Goal: Task Accomplishment & Management: Use online tool/utility

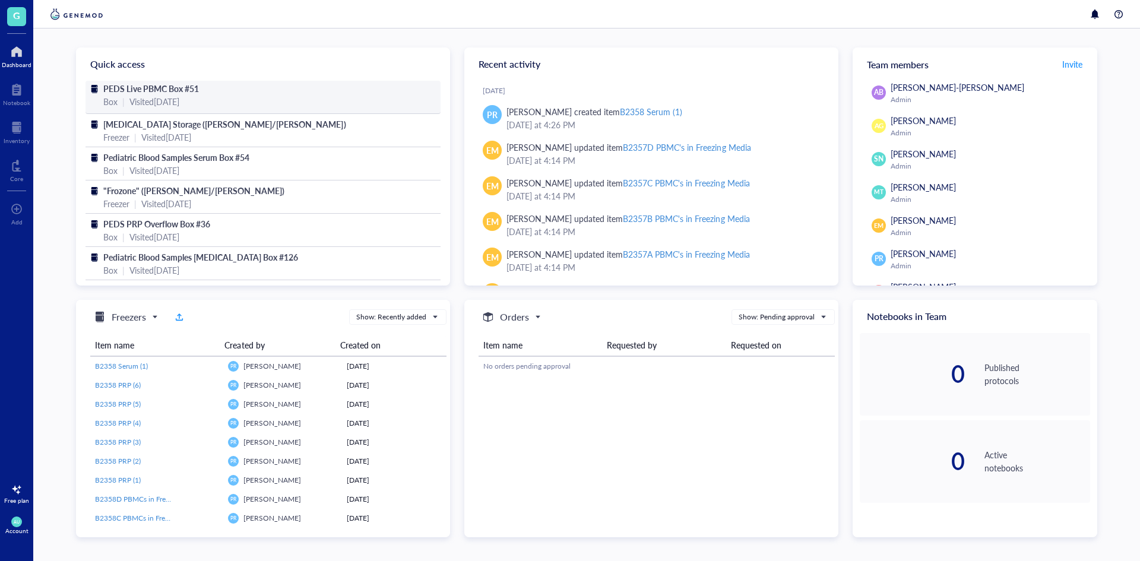
click at [111, 87] on span "PEDS Live PBMC Box #51" at bounding box center [151, 89] width 96 height 12
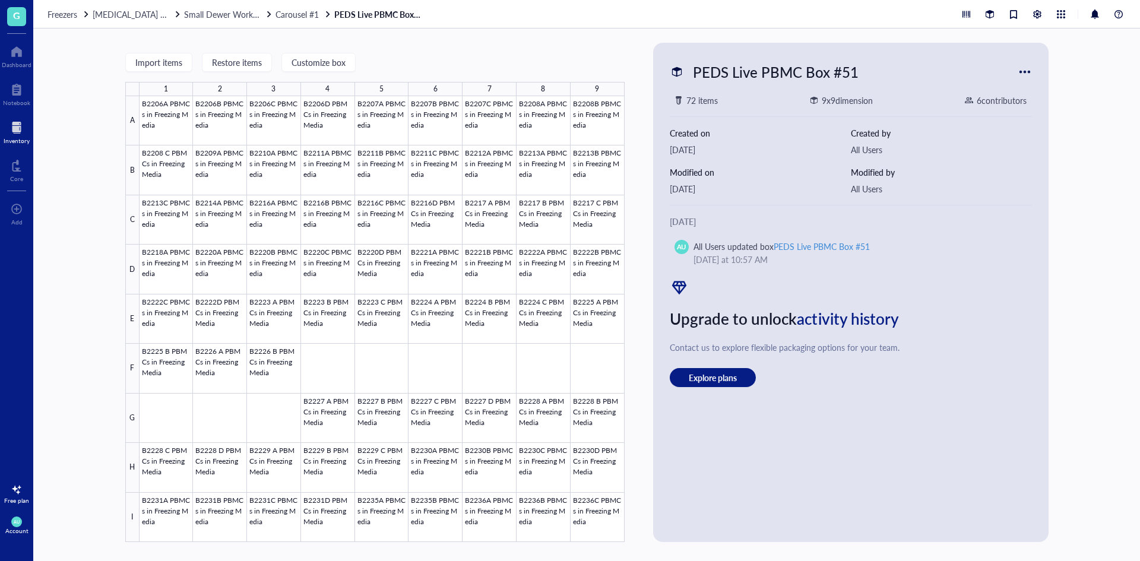
click at [139, 13] on span "[MEDICAL_DATA] Storage ([PERSON_NAME]/[PERSON_NAME])" at bounding box center [212, 14] width 238 height 12
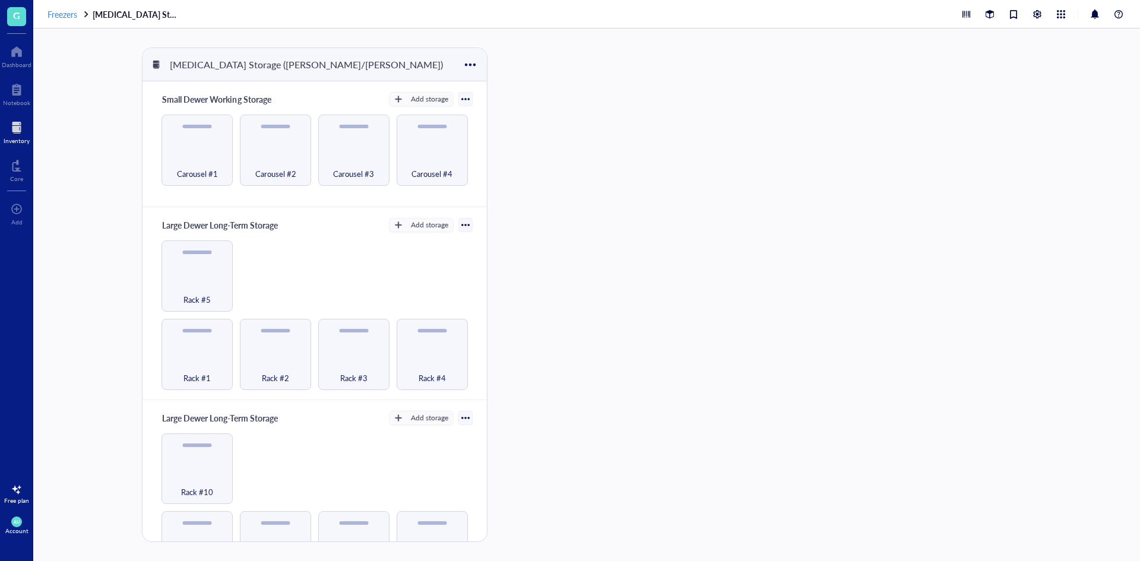
click at [70, 10] on span "Freezers" at bounding box center [63, 14] width 30 height 12
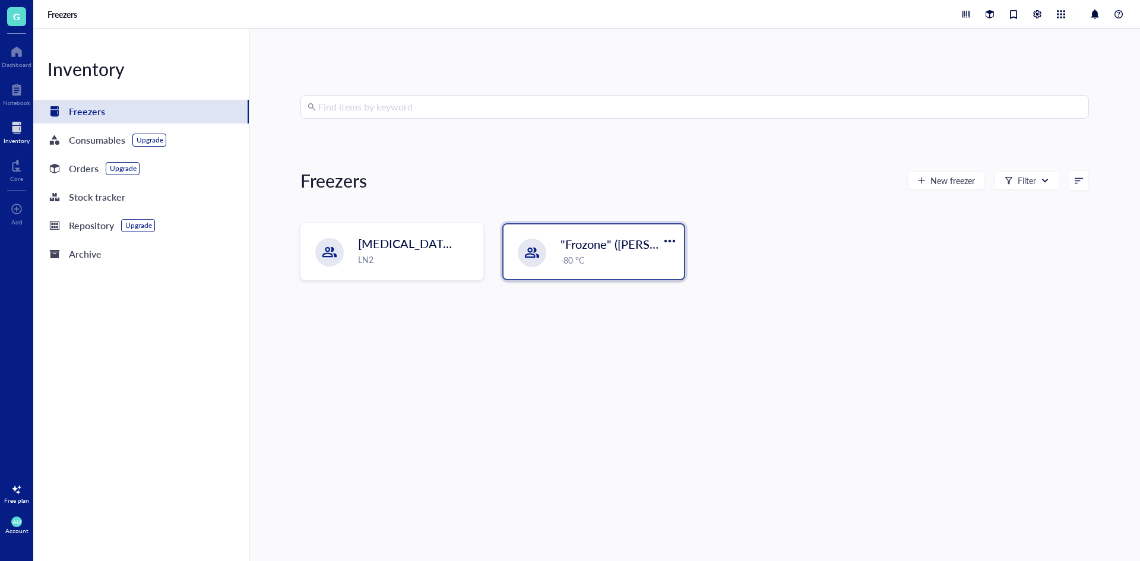
click at [554, 248] on div ""Frozone" ([PERSON_NAME]/[PERSON_NAME]) -80 °C" at bounding box center [594, 251] width 181 height 55
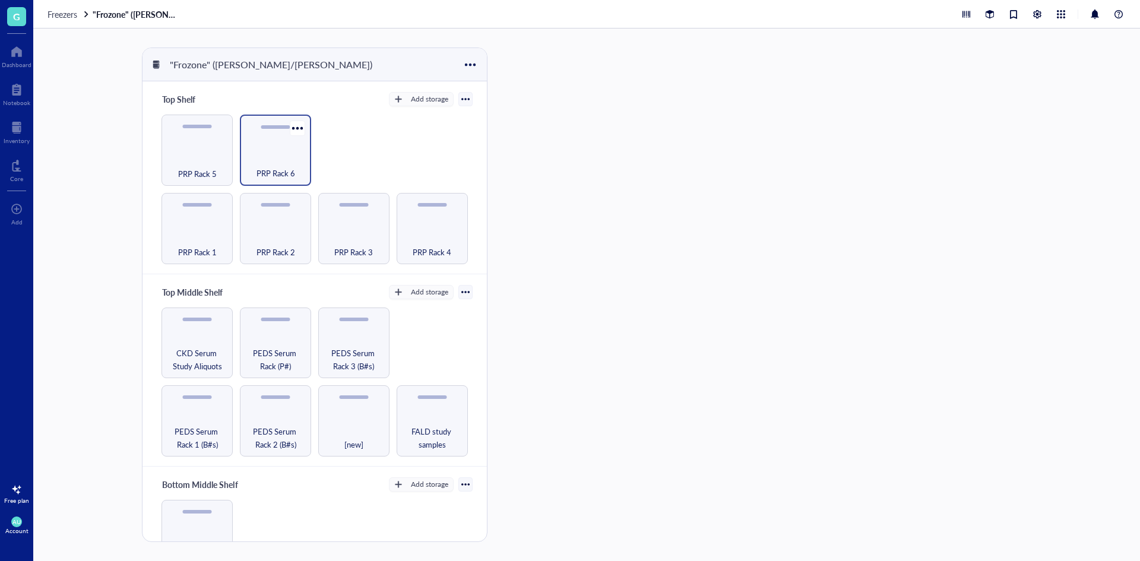
click at [297, 162] on div "PRP Rack 6" at bounding box center [275, 167] width 59 height 26
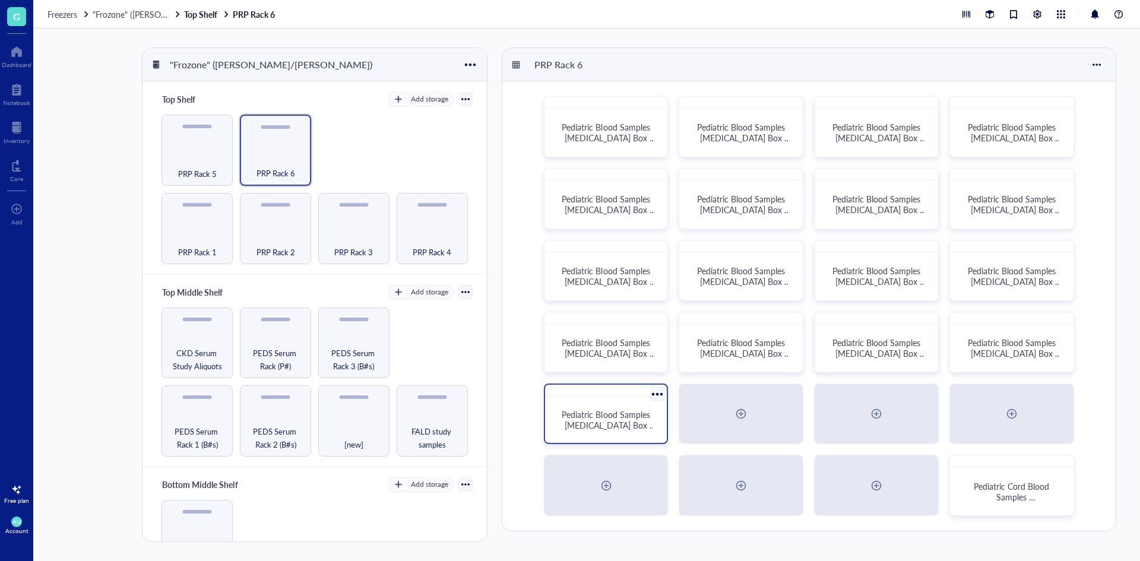
click at [629, 422] on span "Pediatric Blood Samples Platelet Rich Plasma Box #136" at bounding box center [609, 425] width 94 height 33
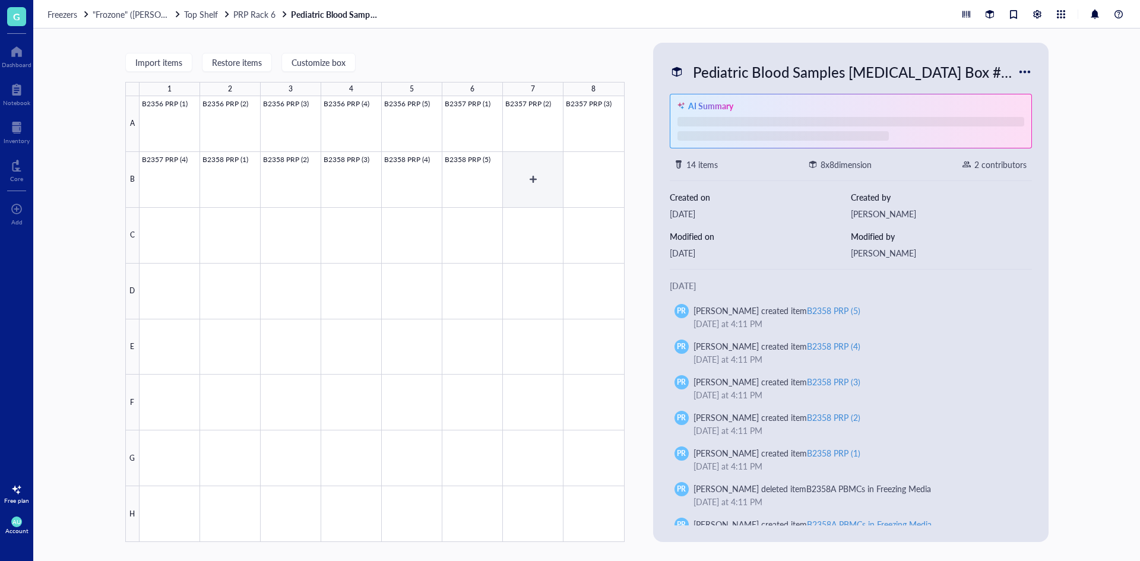
click at [543, 194] on div at bounding box center [382, 319] width 485 height 446
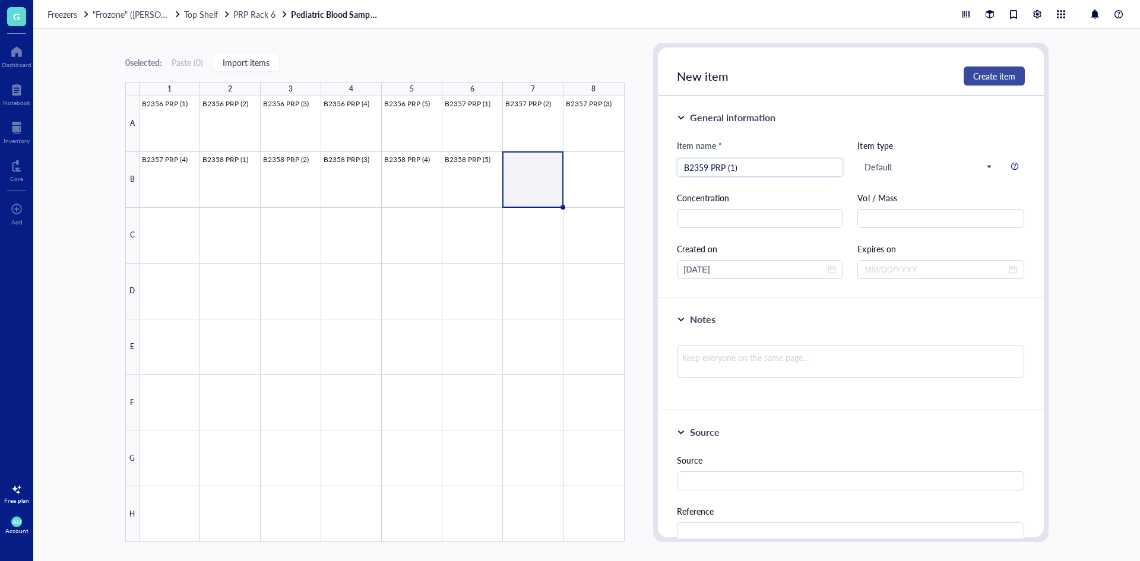
type input "B2359 PRP (1)"
click at [985, 71] on span "Create item" at bounding box center [994, 76] width 42 height 10
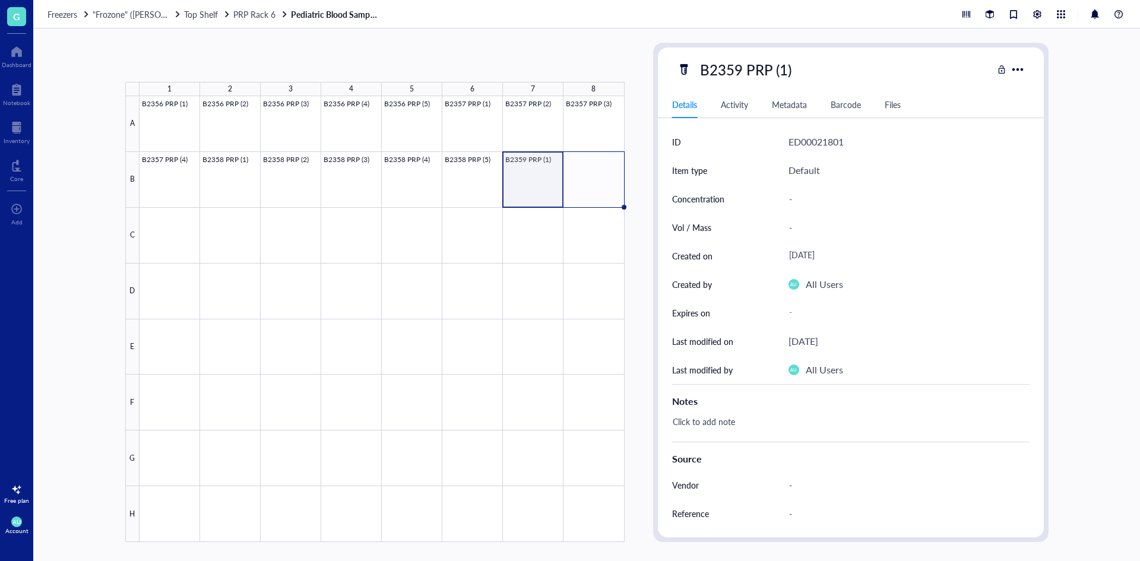
drag, startPoint x: 564, startPoint y: 206, endPoint x: 632, endPoint y: 203, distance: 67.8
click at [632, 203] on div "1 2 3 4 5 6 7 8 A B C D E F G H B2356 PRP (1) B2356 PRP (2) B2356 PRP (3) B2356…" at bounding box center [586, 295] width 1107 height 533
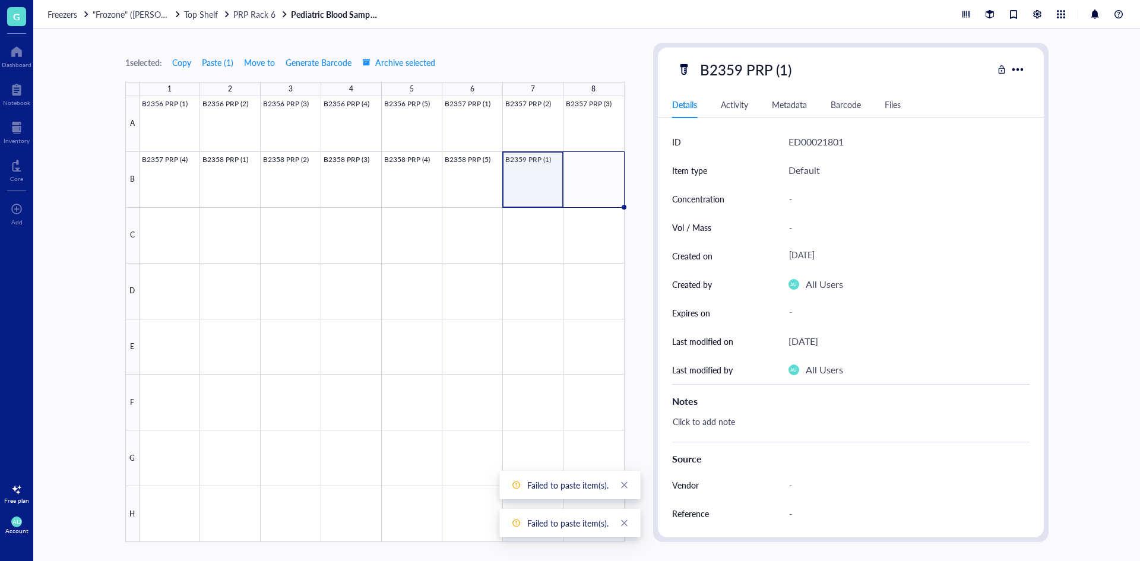
click at [549, 181] on div at bounding box center [382, 319] width 485 height 446
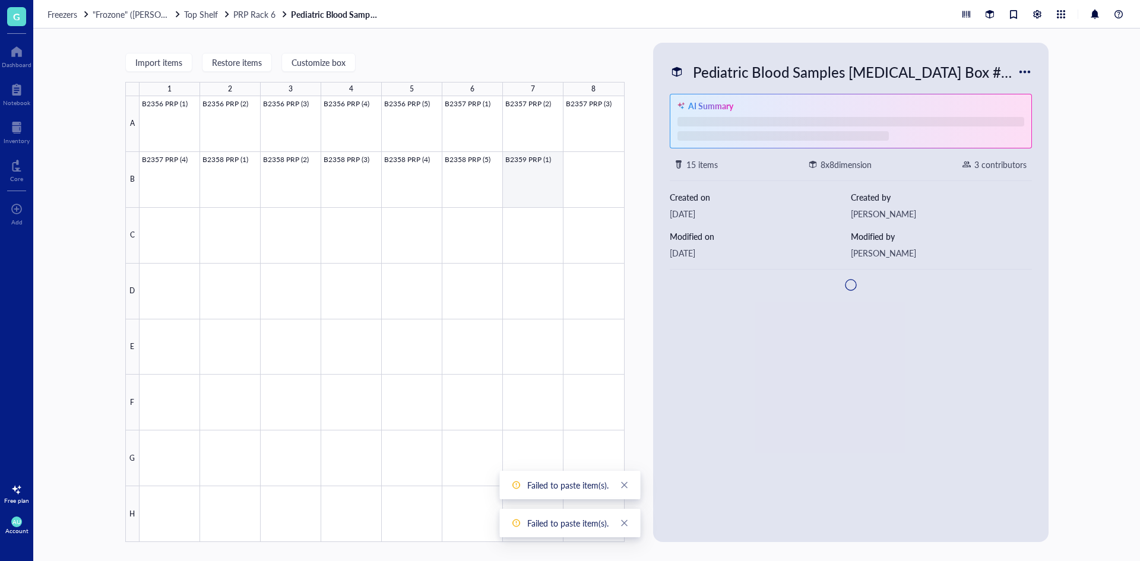
click at [555, 194] on div at bounding box center [382, 319] width 485 height 446
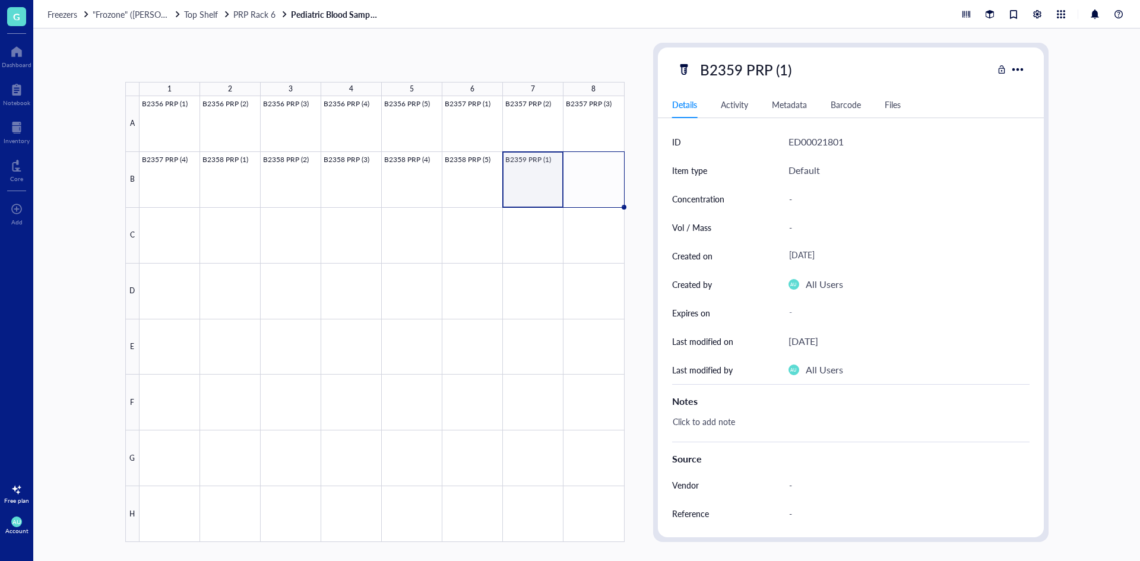
drag, startPoint x: 562, startPoint y: 205, endPoint x: 583, endPoint y: 201, distance: 20.6
click at [0, 0] on div "B2356 PRP (1) B2356 PRP (2) B2356 PRP (3) B2356 PRP (4) B2356 PRP (5) B2357 PRP…" at bounding box center [0, 0] width 0 height 0
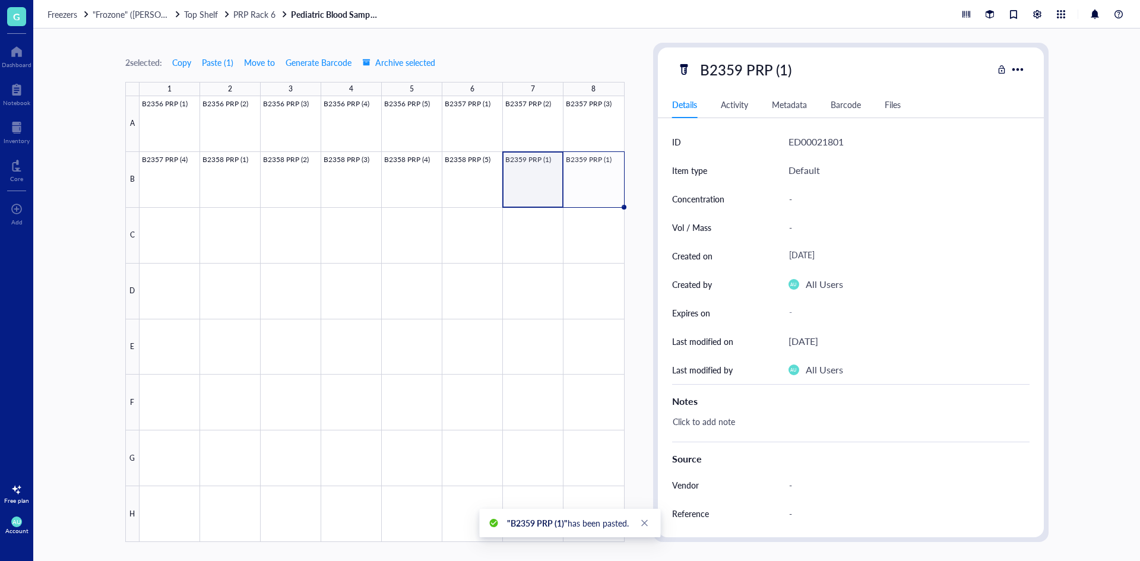
click at [776, 63] on div "B2359 PRP (1)" at bounding box center [746, 69] width 102 height 25
click at [786, 75] on input "B2359 PRP (1)" at bounding box center [757, 70] width 125 height 24
type input "B2359 PRP (2)"
click at [838, 80] on div "B2359 PRP (2)" at bounding box center [835, 69] width 316 height 25
click at [783, 71] on div "B2359 PRP (2)" at bounding box center [746, 69] width 102 height 25
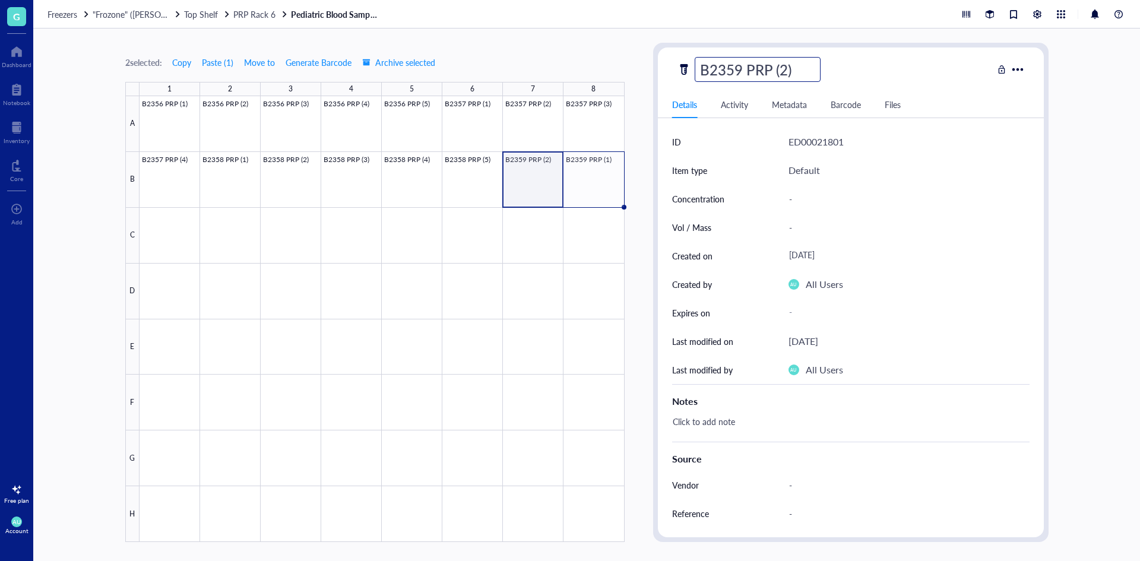
click at [783, 71] on input "B2359 PRP (2)" at bounding box center [757, 70] width 125 height 24
type input "B2359 PRP (1)"
click at [849, 61] on div "B2359 PRP (1)" at bounding box center [835, 69] width 316 height 25
click at [596, 173] on div at bounding box center [382, 319] width 485 height 446
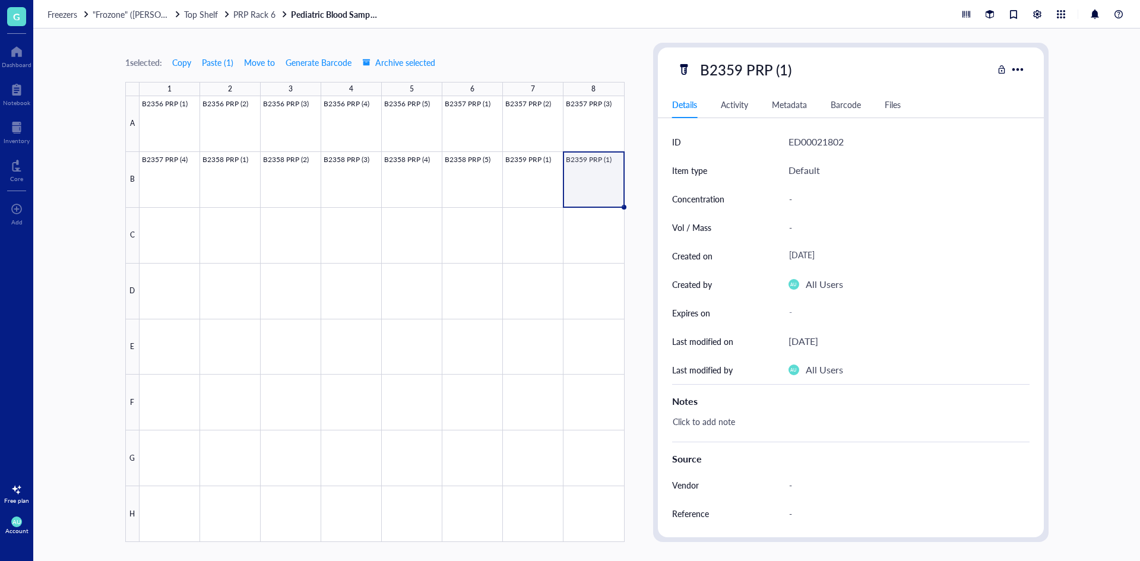
click at [786, 69] on div "B2359 PRP (1)" at bounding box center [746, 69] width 102 height 25
click at [786, 68] on input "B2359 PRP (1)" at bounding box center [757, 70] width 125 height 24
type input "B2359 PRP (2)"
click at [869, 65] on div "B2359 PRP (2)" at bounding box center [835, 69] width 316 height 25
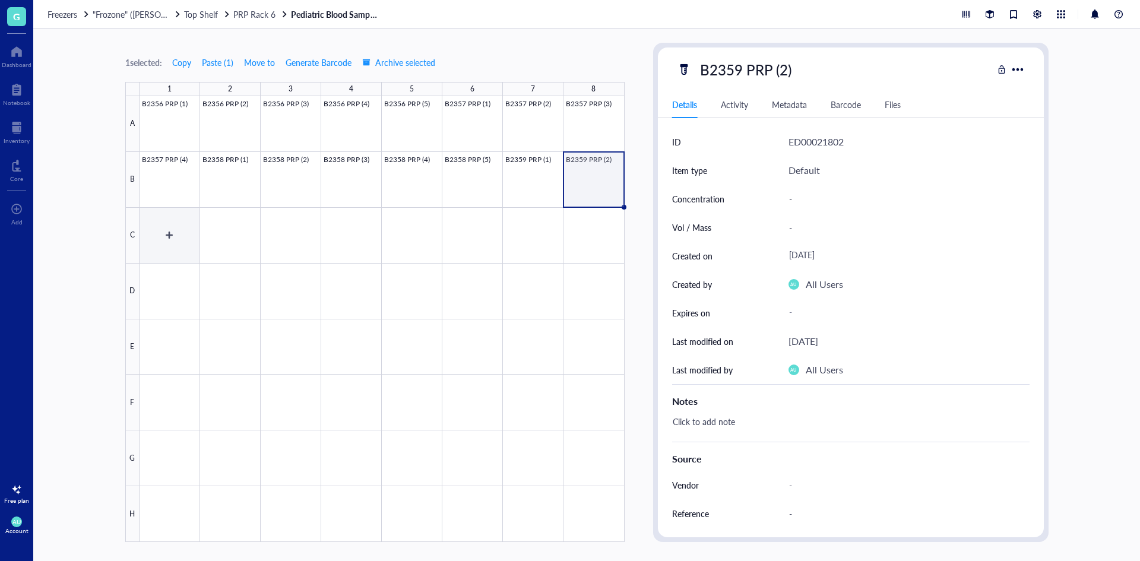
click at [188, 244] on div at bounding box center [382, 319] width 485 height 446
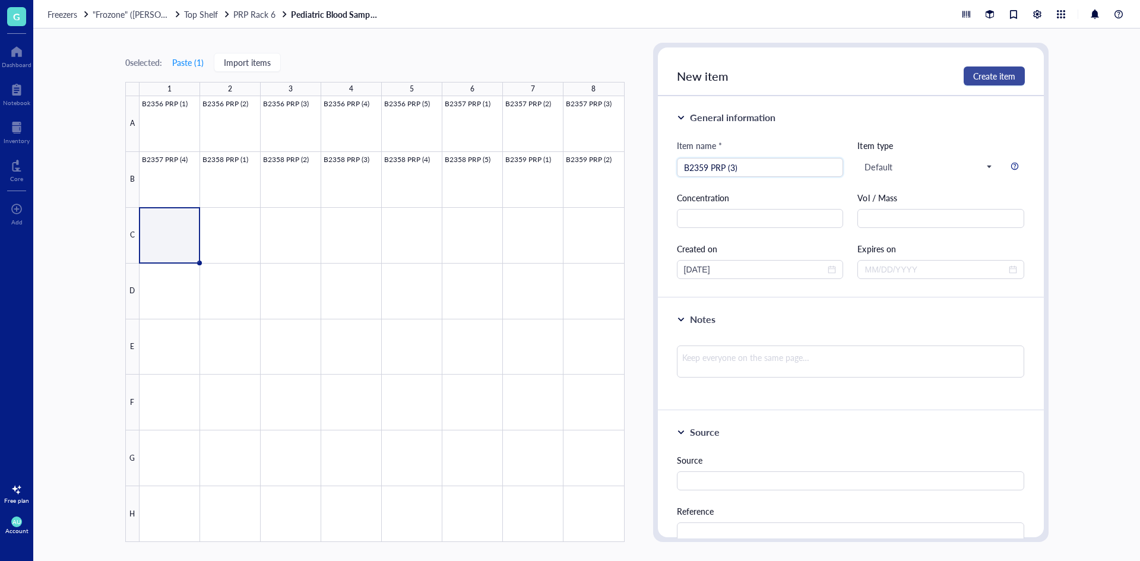
type input "B2359 PRP (3)"
click at [991, 81] on span "Create item" at bounding box center [994, 76] width 42 height 10
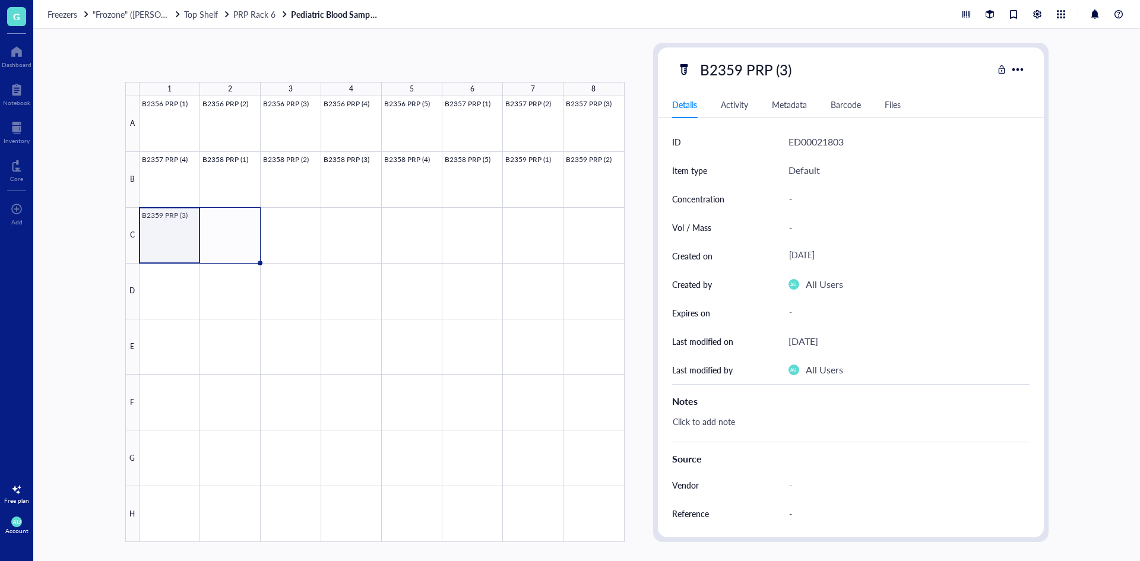
drag, startPoint x: 198, startPoint y: 261, endPoint x: 226, endPoint y: 260, distance: 27.9
click at [0, 0] on div "B2356 PRP (1) B2356 PRP (2) B2356 PRP (3) B2356 PRP (4) B2356 PRP (5) B2357 PRP…" at bounding box center [0, 0] width 0 height 0
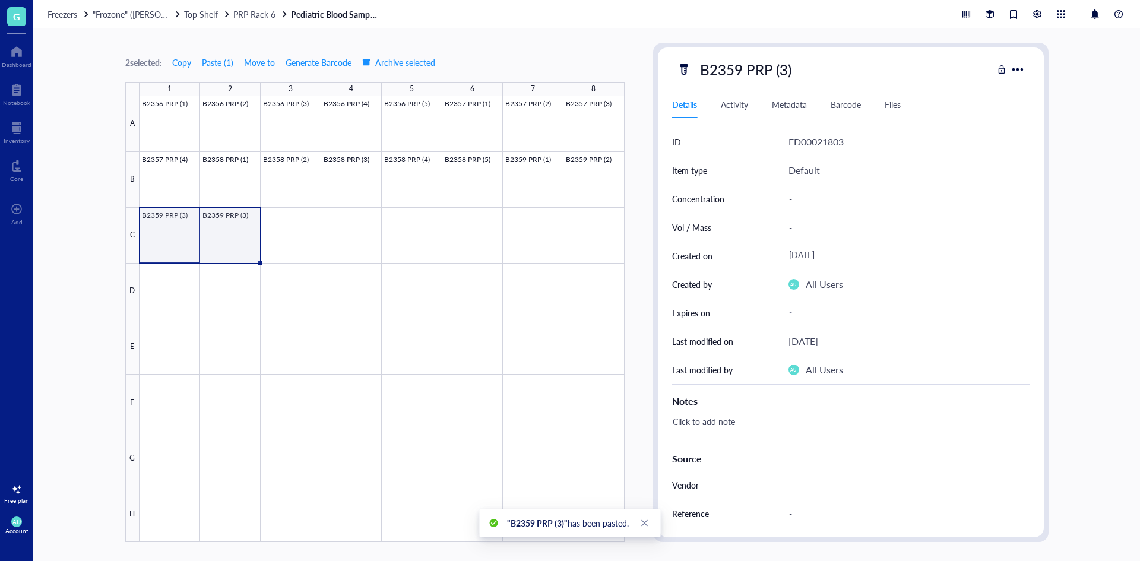
click at [233, 249] on div at bounding box center [382, 319] width 485 height 446
click at [778, 74] on div "B2359 PRP (3)" at bounding box center [746, 69] width 102 height 25
click at [785, 70] on input "B2359 PRP (3)" at bounding box center [757, 70] width 125 height 24
type input "B2359 PRP (4)"
click at [889, 80] on div "B2359 PRP (4)" at bounding box center [835, 69] width 316 height 25
